Goal: Transaction & Acquisition: Purchase product/service

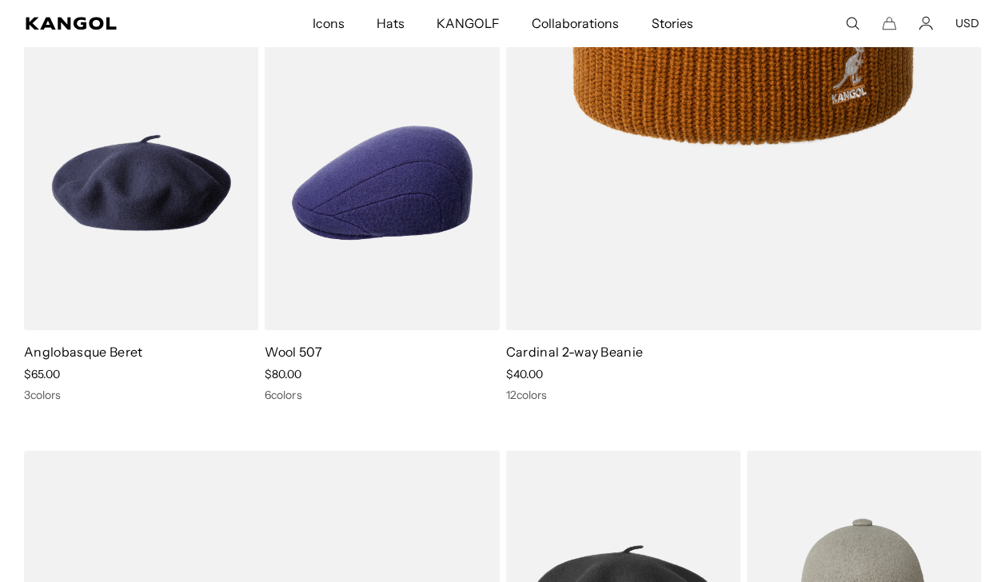
scroll to position [0, 330]
click at [586, 353] on link "Cardinal 2-way Beanie" at bounding box center [575, 352] width 138 height 16
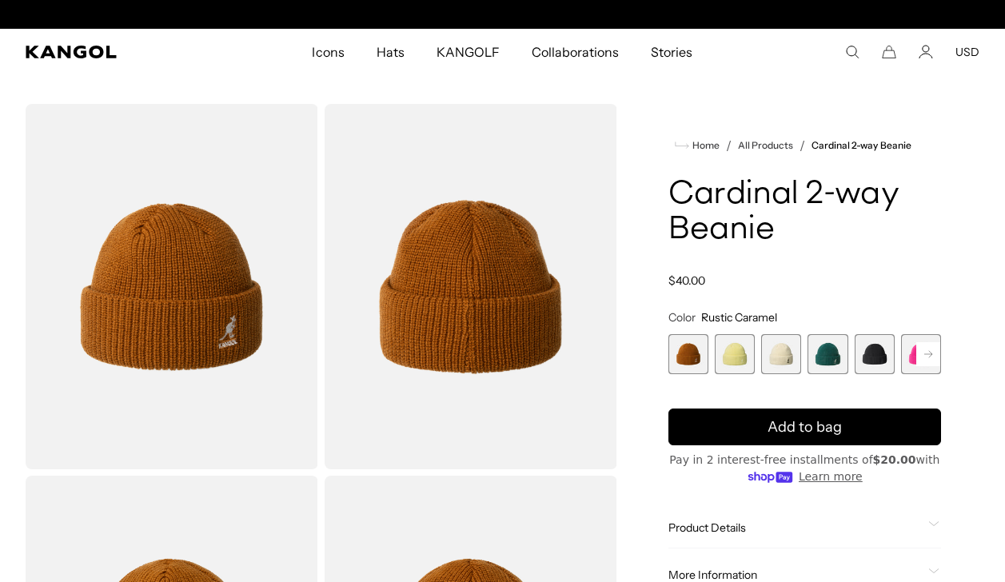
click at [932, 358] on rect at bounding box center [929, 354] width 24 height 24
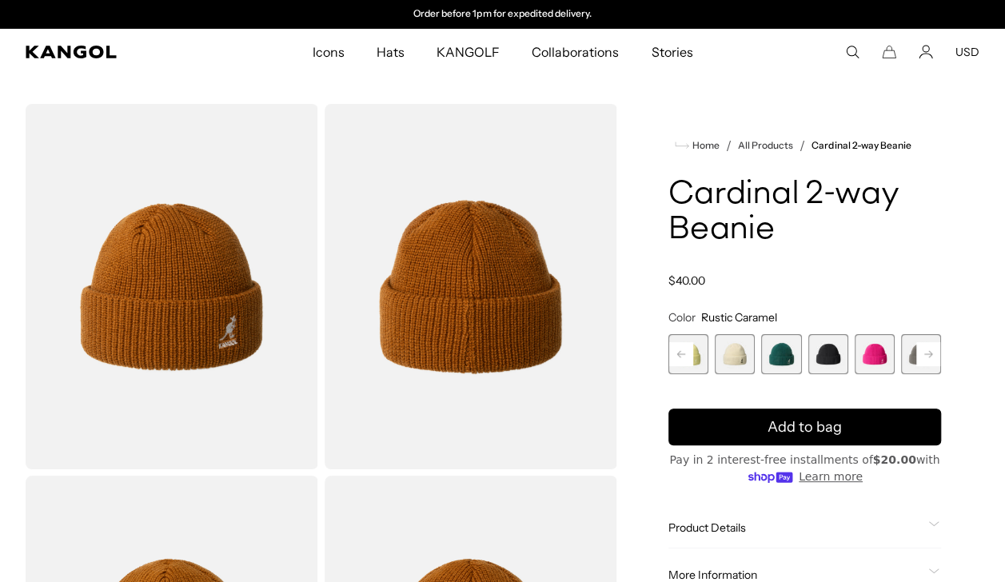
click at [928, 354] on icon at bounding box center [929, 354] width 8 height 6
